Goal: Transaction & Acquisition: Download file/media

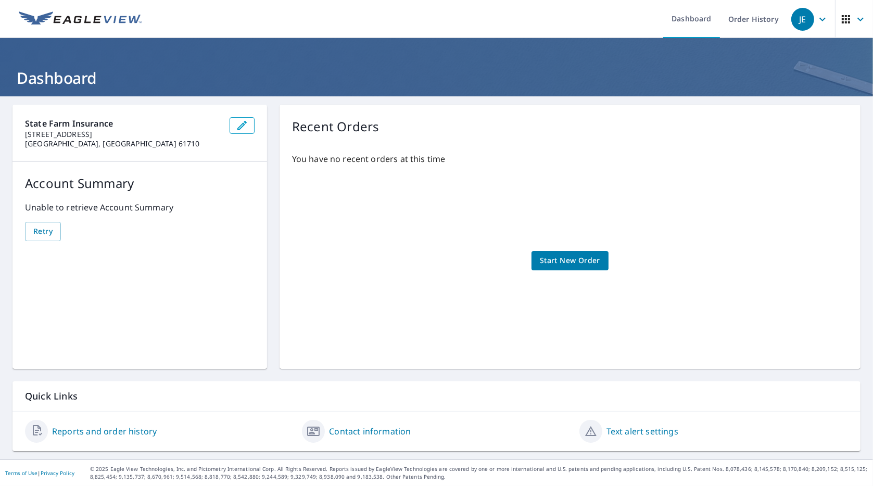
click at [121, 432] on link "Reports and order history" at bounding box center [104, 431] width 105 height 12
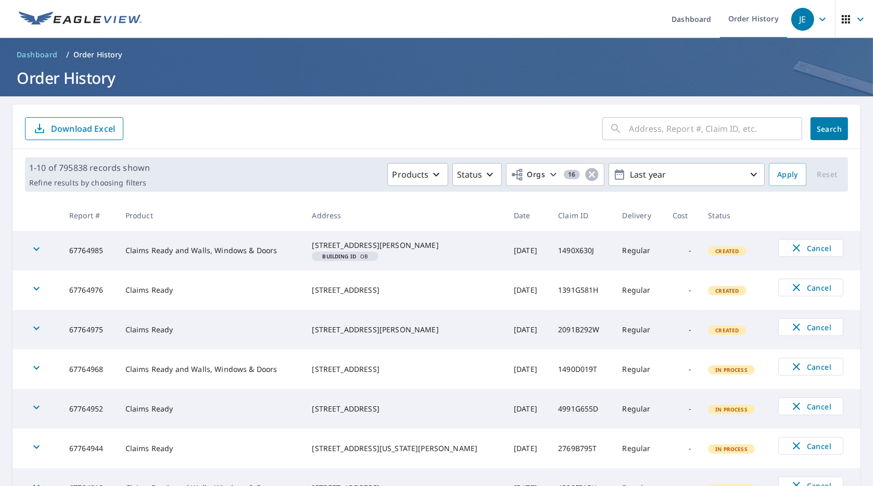
click at [646, 125] on input "text" at bounding box center [716, 128] width 173 height 29
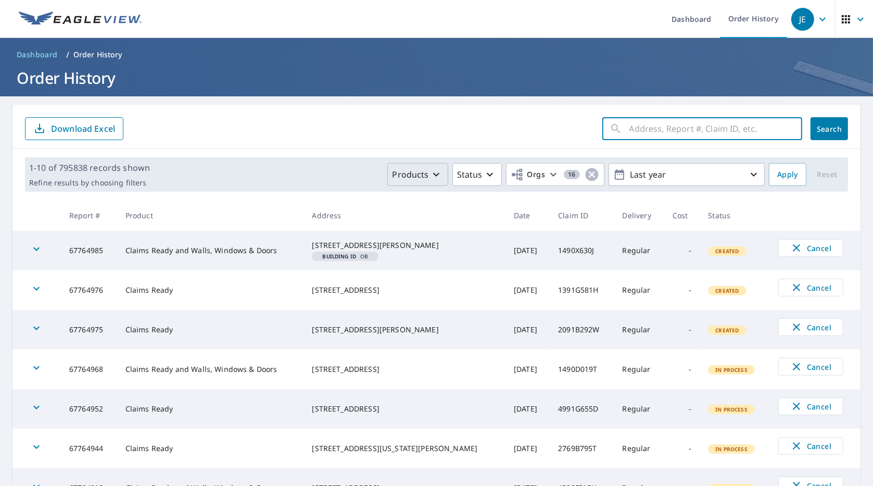
paste input "59-90K1-17R"
type input "59-90K1-17R"
click at [822, 128] on span "Search" at bounding box center [829, 129] width 21 height 10
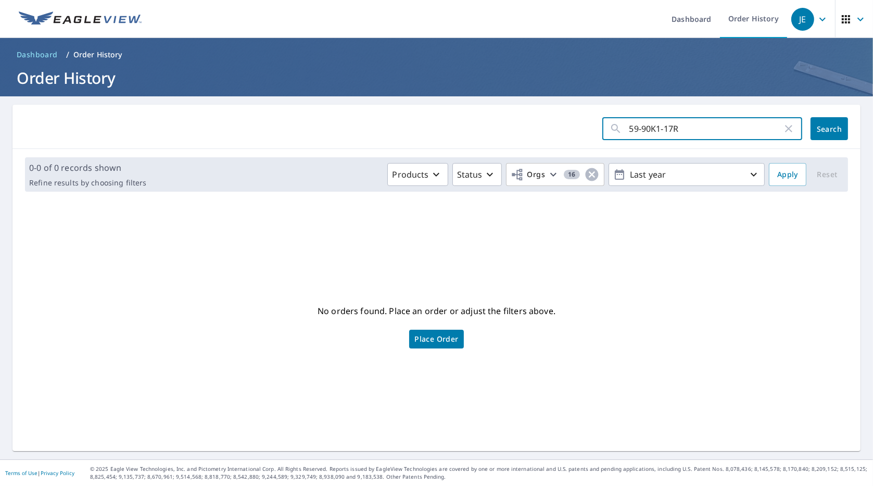
drag, startPoint x: 682, startPoint y: 129, endPoint x: 586, endPoint y: 134, distance: 95.9
click at [586, 134] on form "59-90K1-17R ​ Search" at bounding box center [436, 128] width 823 height 23
paste input "[STREET_ADDRESS]"
type input "[STREET_ADDRESS]"
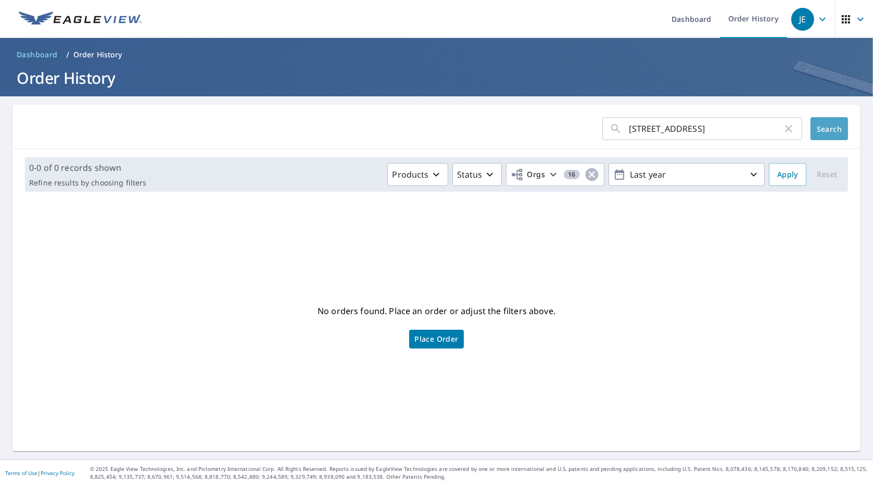
click at [811, 129] on button "Search" at bounding box center [829, 128] width 37 height 23
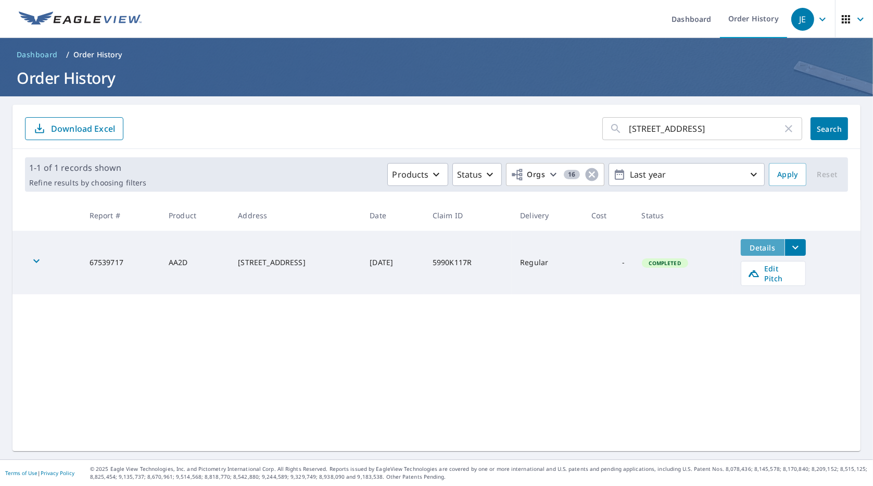
click at [761, 247] on span "Details" at bounding box center [762, 248] width 31 height 10
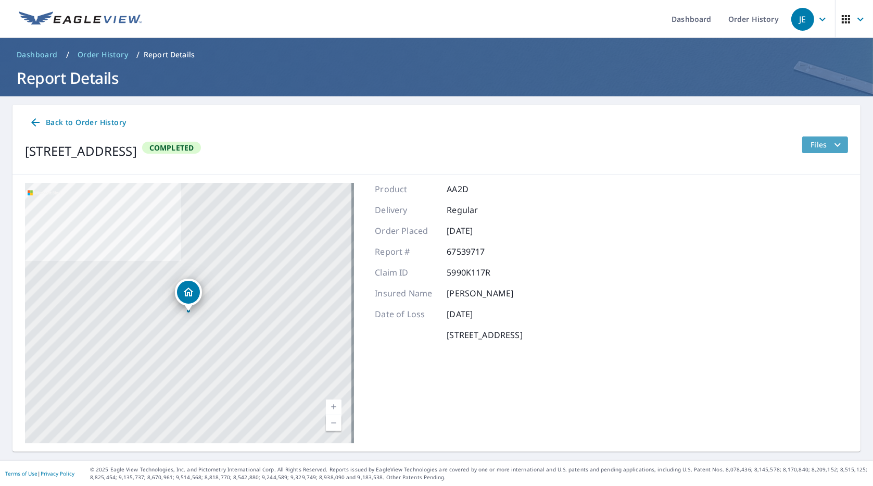
click at [814, 144] on span "Files" at bounding box center [827, 145] width 33 height 12
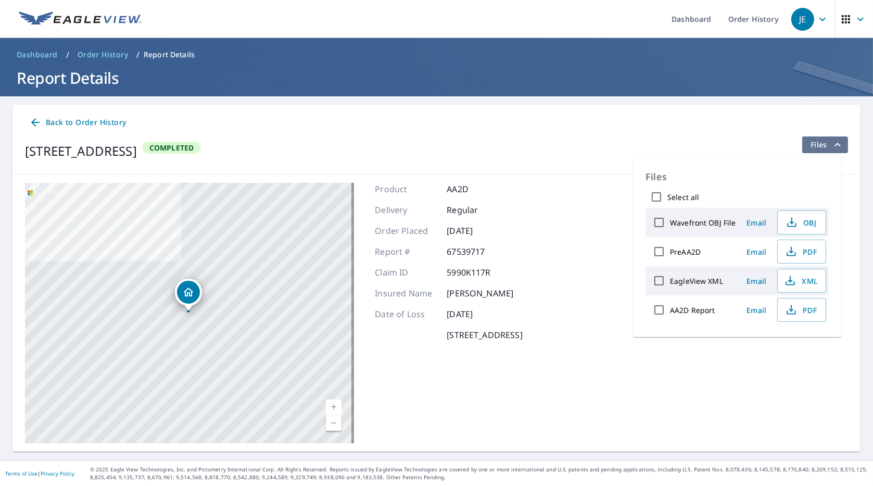
click at [835, 146] on icon "filesDropdownBtn-67539717" at bounding box center [838, 145] width 12 height 12
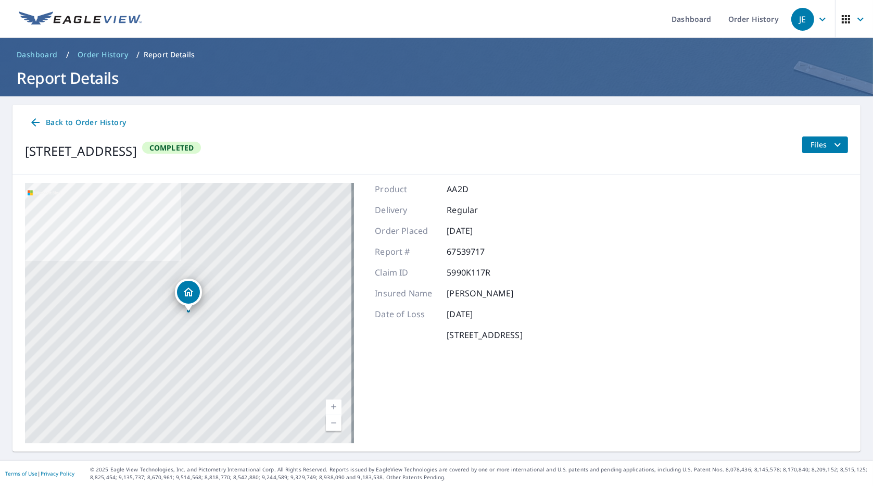
click at [34, 120] on icon at bounding box center [35, 122] width 8 height 8
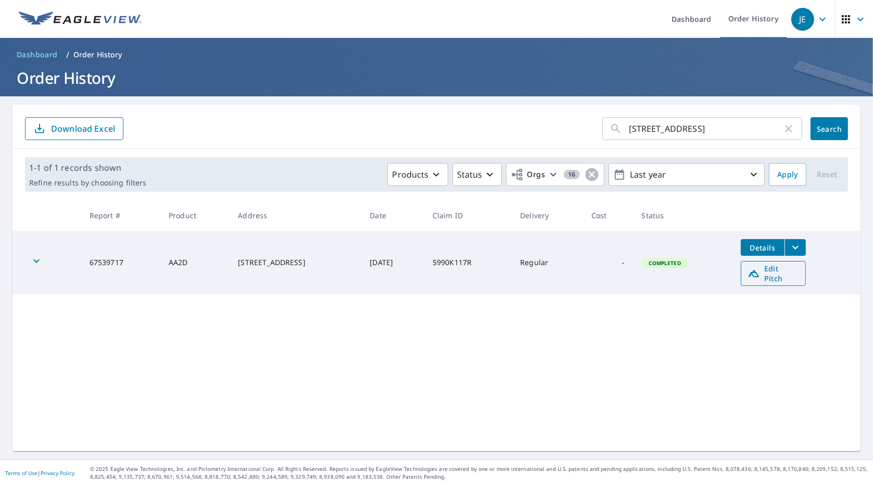
click at [770, 274] on span "Edit Pitch" at bounding box center [774, 274] width 52 height 20
click at [796, 248] on icon "filesDropdownBtn-67539717" at bounding box center [796, 247] width 12 height 12
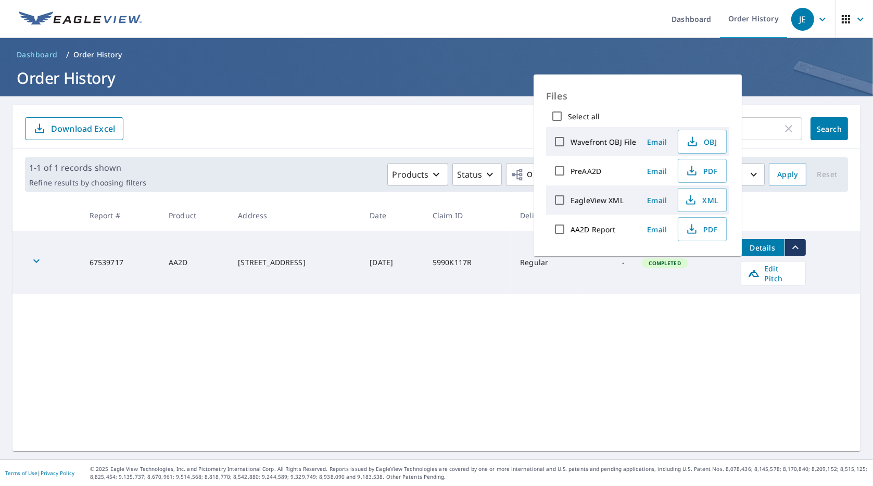
click at [554, 117] on input "Select all" at bounding box center [557, 116] width 22 height 22
checkbox input "true"
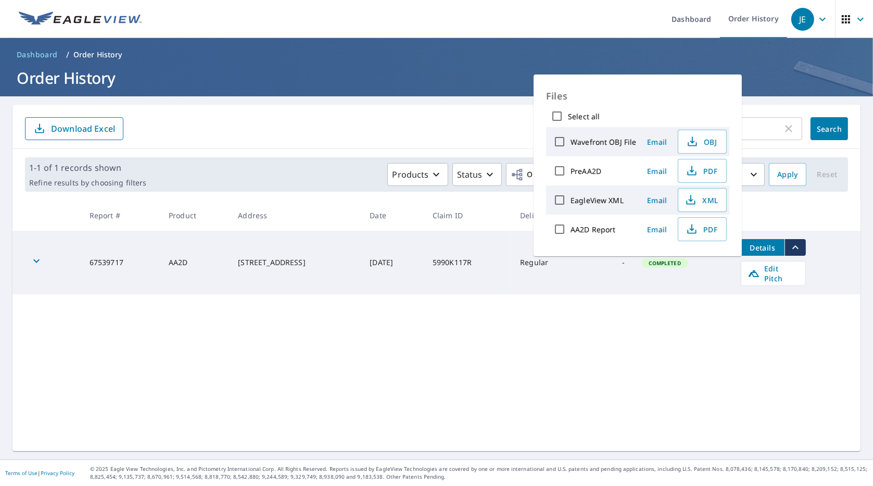
checkbox input "true"
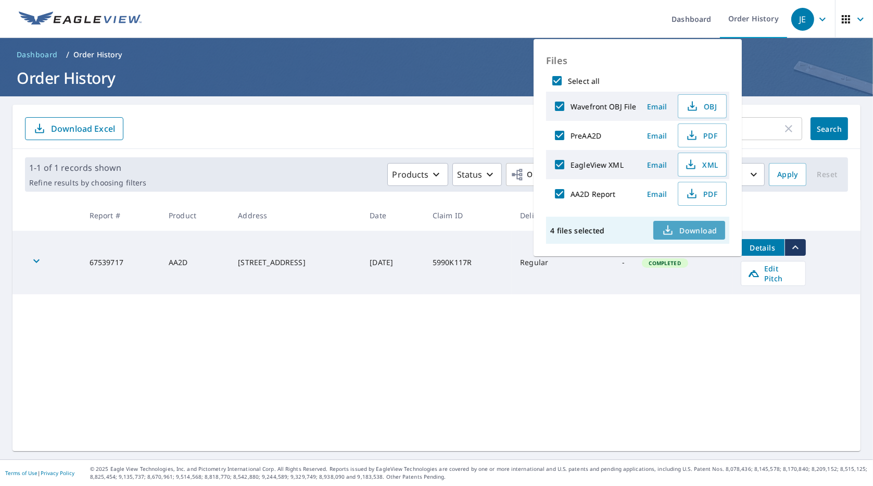
click at [672, 226] on icon "button" at bounding box center [668, 230] width 12 height 12
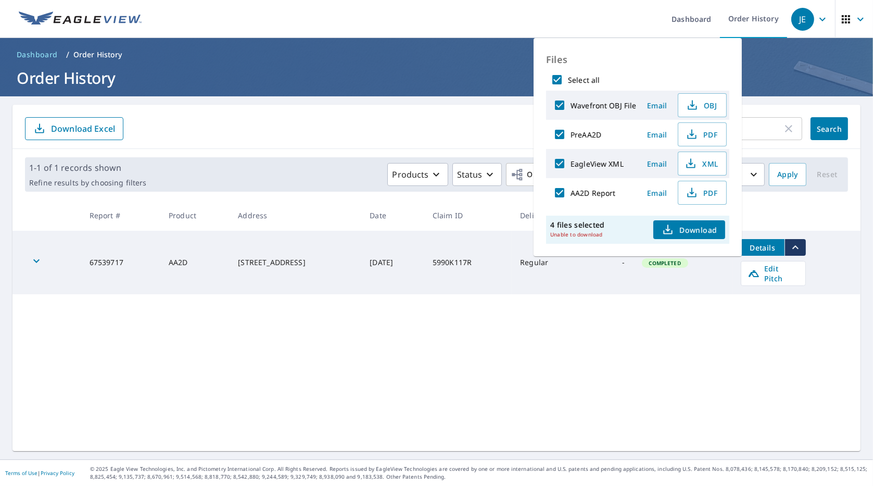
click at [693, 229] on span "Download" at bounding box center [689, 229] width 55 height 12
click at [558, 76] on input "Select all" at bounding box center [557, 80] width 22 height 22
checkbox input "false"
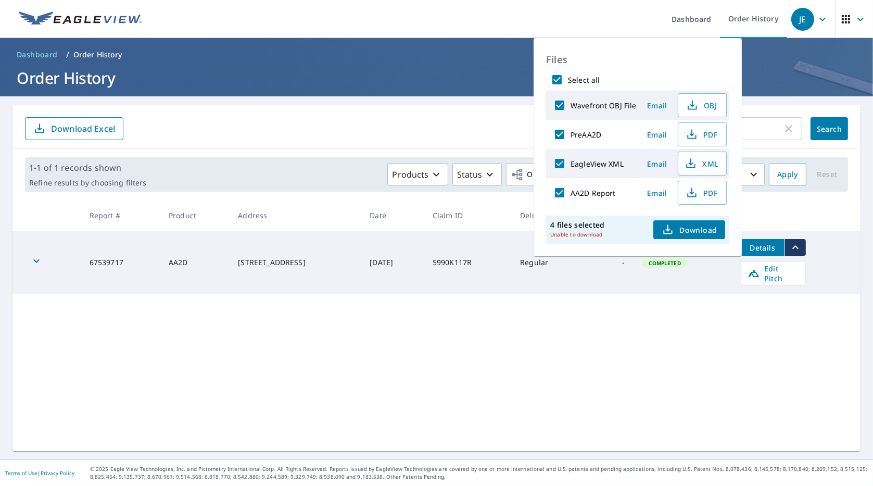
checkbox input "false"
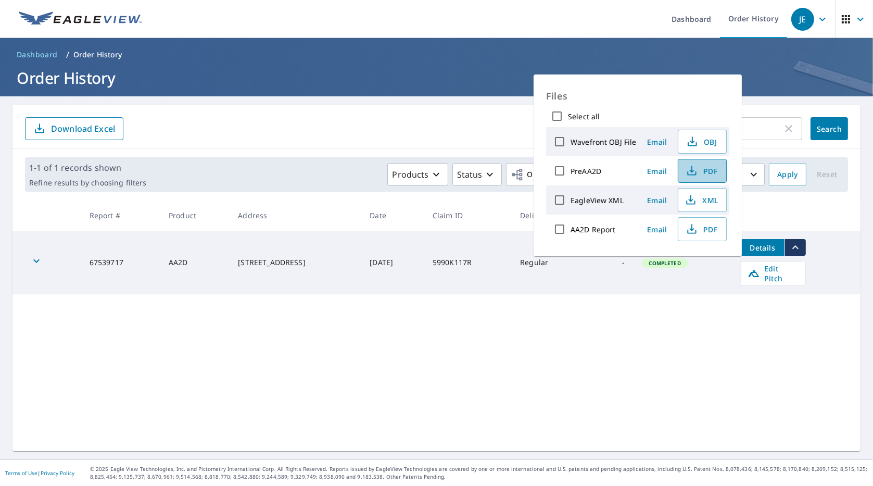
click at [700, 174] on span "PDF" at bounding box center [701, 171] width 33 height 12
click at [700, 199] on span "XML" at bounding box center [701, 200] width 33 height 12
click at [689, 230] on icon "button" at bounding box center [692, 229] width 12 height 12
click at [382, 127] on form "[STREET_ADDRESS] ​ Search Download Excel" at bounding box center [436, 128] width 823 height 23
